Goal: Subscribe to service/newsletter

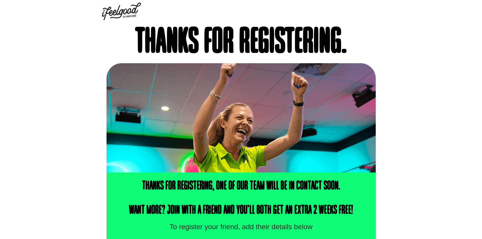
click at [123, 10] on img at bounding box center [121, 12] width 39 height 18
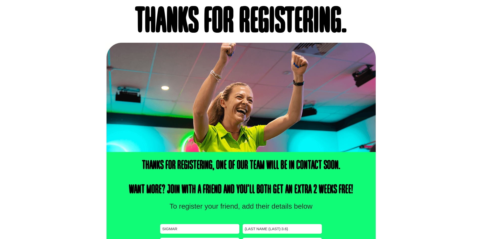
scroll to position [96, 0]
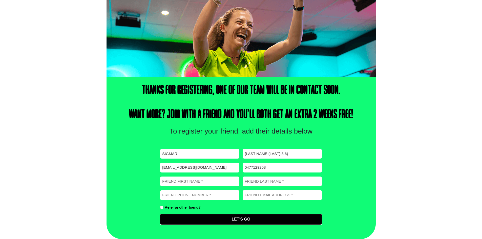
click at [191, 217] on input "Let's Go" at bounding box center [240, 219] width 161 height 10
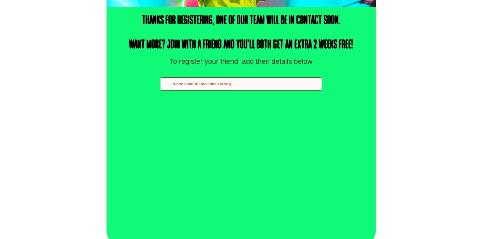
scroll to position [172, 0]
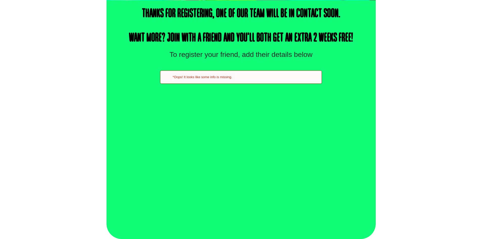
click at [220, 83] on div "*Oops! It looks like some info is missing." at bounding box center [240, 77] width 161 height 13
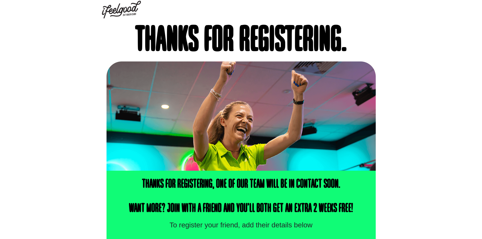
scroll to position [0, 0]
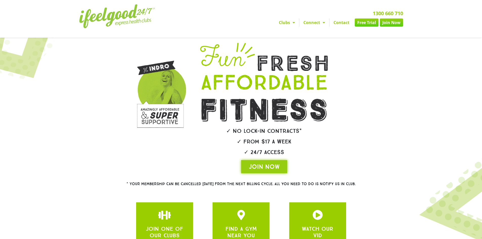
click at [392, 22] on link "Join Now" at bounding box center [391, 22] width 23 height 8
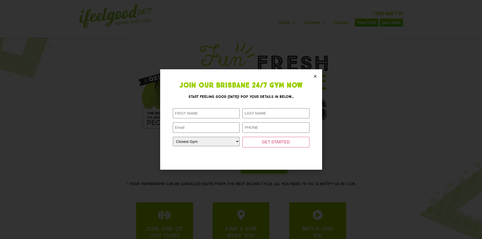
click at [315, 78] on icon "Close" at bounding box center [315, 76] width 4 height 4
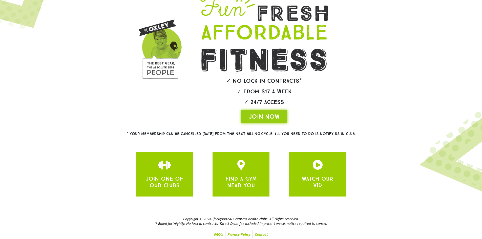
scroll to position [51, 0]
